Goal: Information Seeking & Learning: Learn about a topic

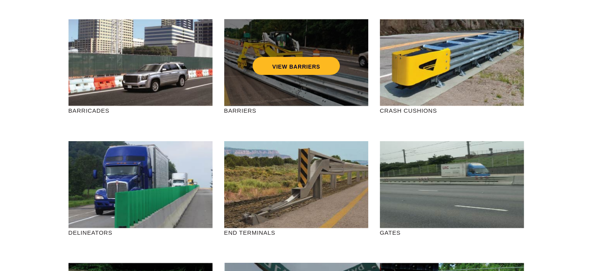
scroll to position [39, 0]
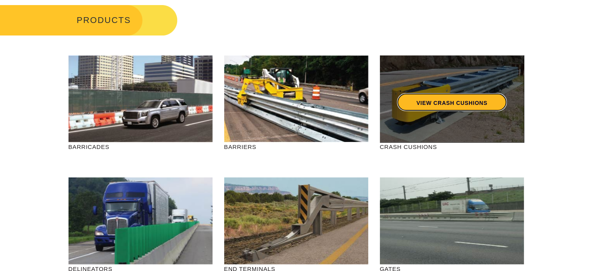
click at [430, 102] on link "VIEW CRASH CUSHIONS" at bounding box center [452, 102] width 110 height 18
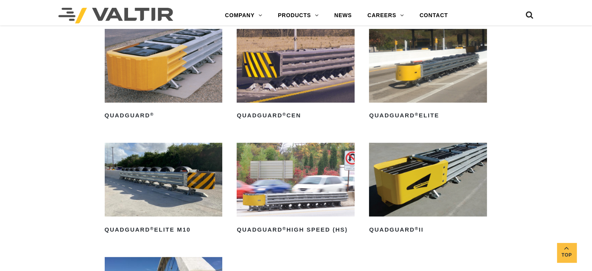
scroll to position [545, 0]
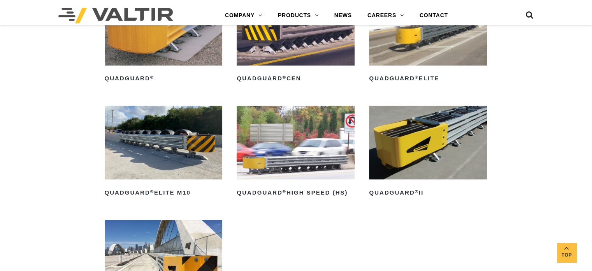
click at [300, 155] on img at bounding box center [296, 143] width 118 height 74
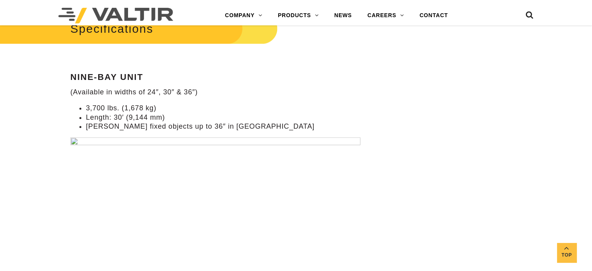
scroll to position [779, 0]
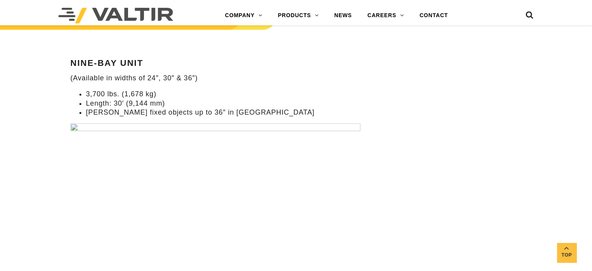
click at [72, 127] on img at bounding box center [215, 199] width 290 height 153
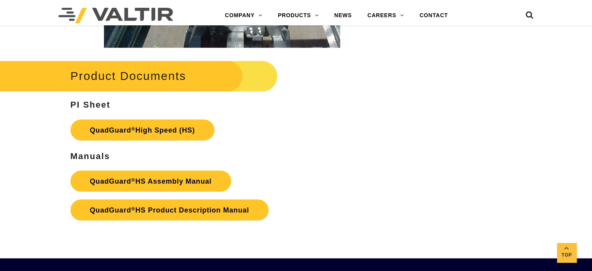
scroll to position [1402, 0]
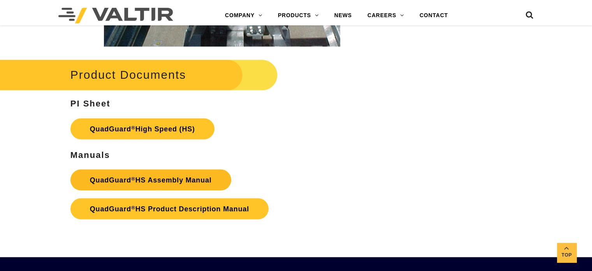
click at [166, 178] on link "QuadGuard ® HS Assembly Manual" at bounding box center [150, 179] width 161 height 21
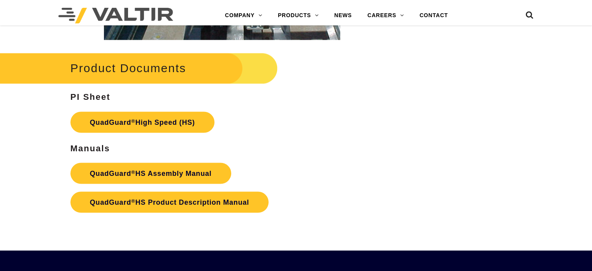
scroll to position [1402, 0]
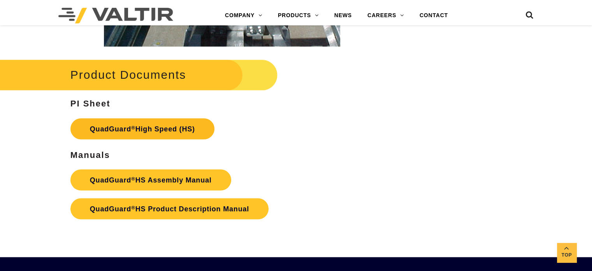
click at [156, 126] on strong "QuadGuard ® High Speed (HS)" at bounding box center [142, 129] width 105 height 8
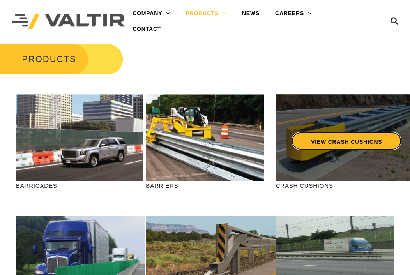
click at [348, 143] on link "VIEW CRASH CUSHIONS" at bounding box center [346, 141] width 110 height 18
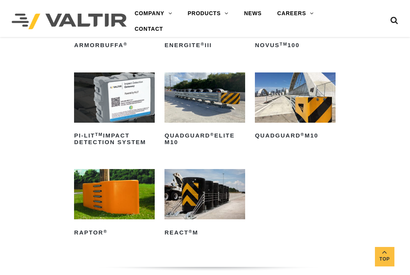
scroll to position [156, 0]
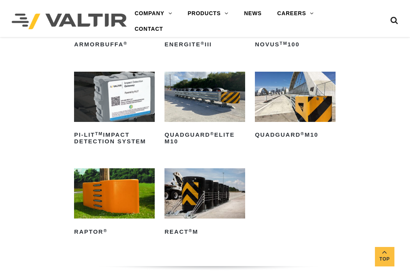
click at [293, 94] on img at bounding box center [295, 97] width 80 height 50
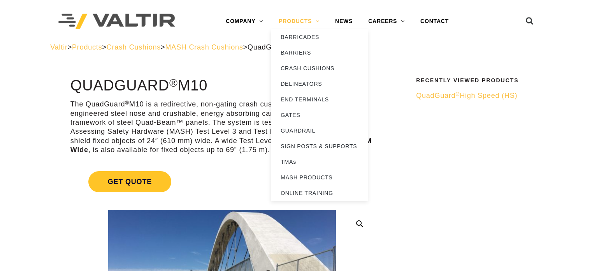
click at [298, 19] on link "PRODUCTS" at bounding box center [299, 22] width 56 height 16
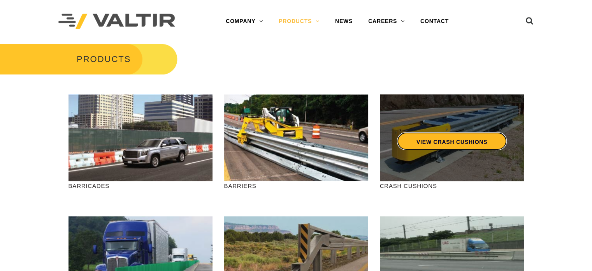
click at [454, 140] on link "VIEW CRASH CUSHIONS" at bounding box center [452, 141] width 110 height 18
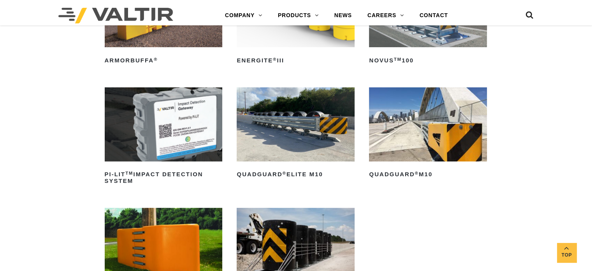
scroll to position [156, 0]
